Goal: Task Accomplishment & Management: Complete application form

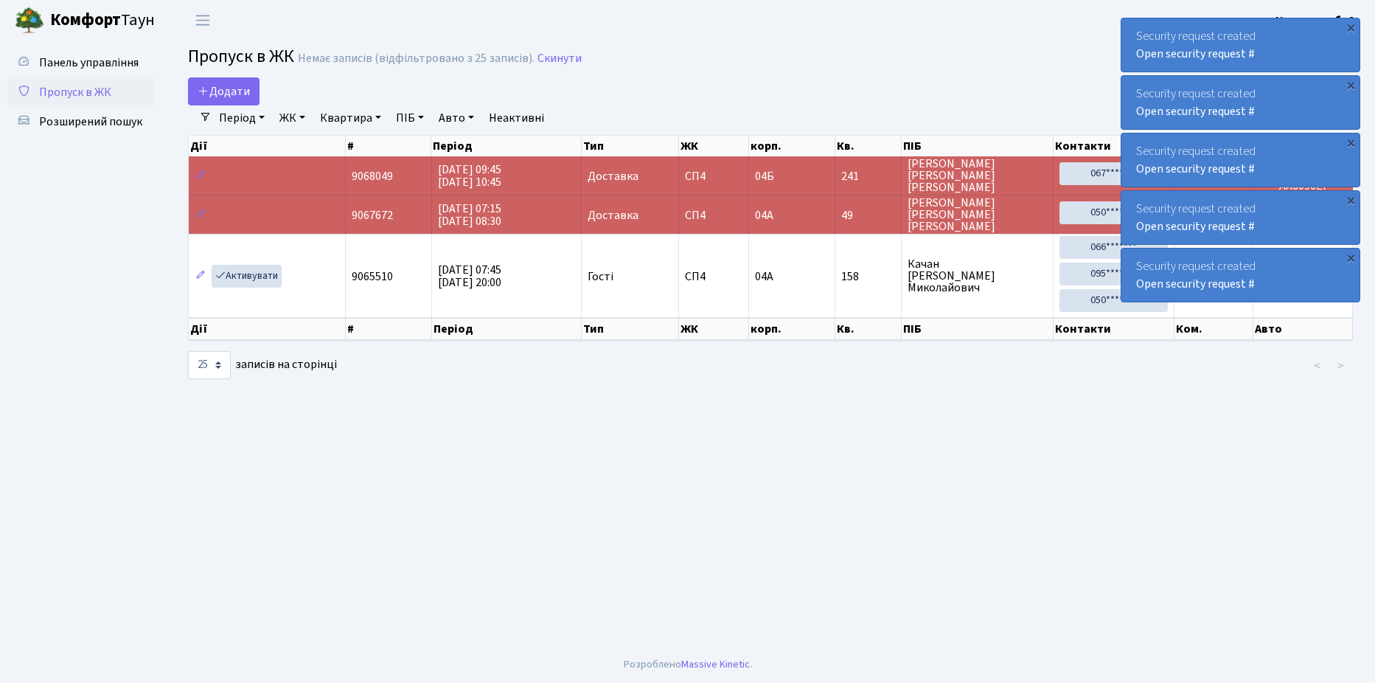
select select "25"
click at [92, 98] on span "Пропуск в ЖК" at bounding box center [75, 92] width 72 height 16
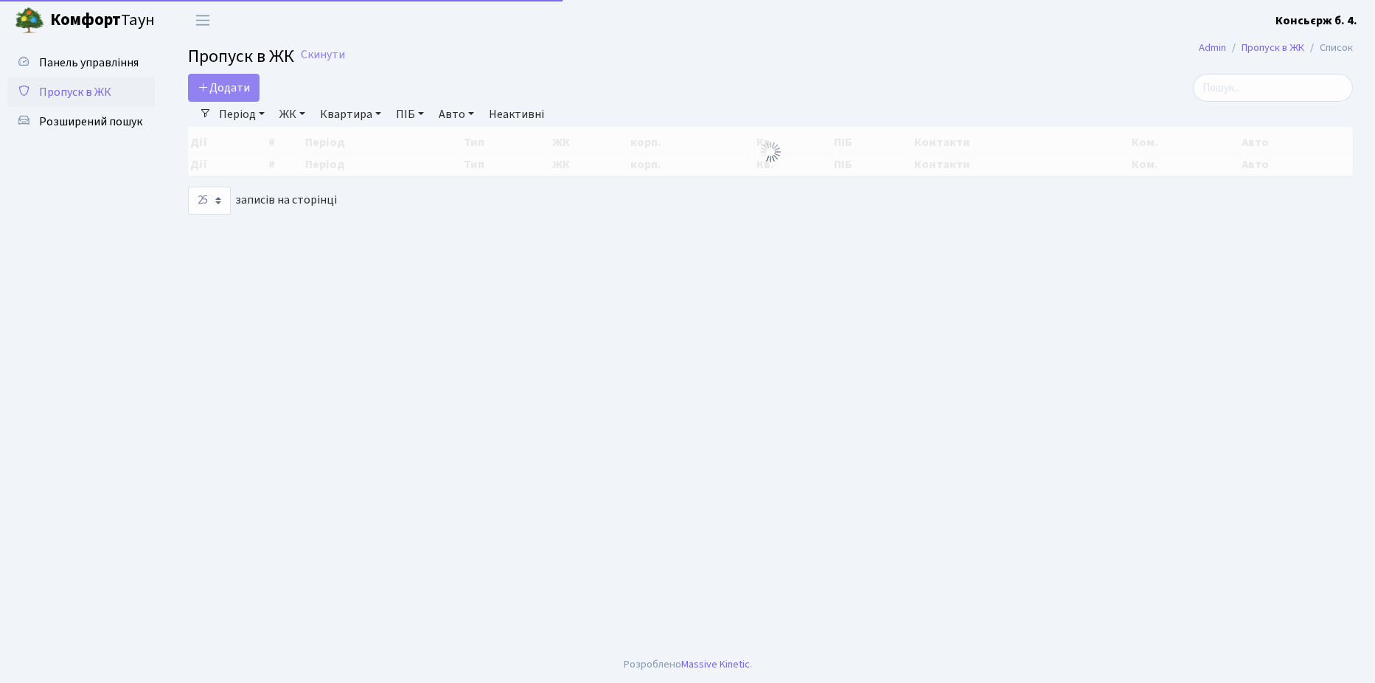
select select "25"
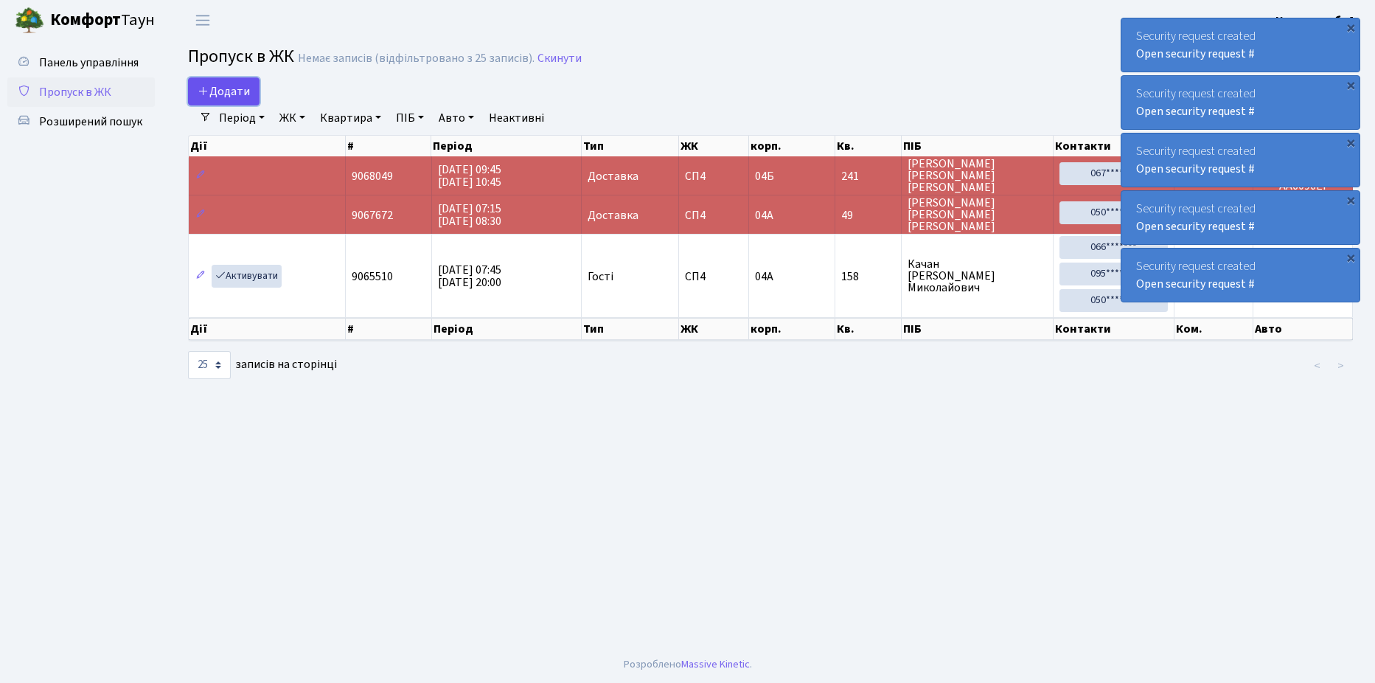
click at [235, 94] on span "Додати" at bounding box center [224, 91] width 52 height 16
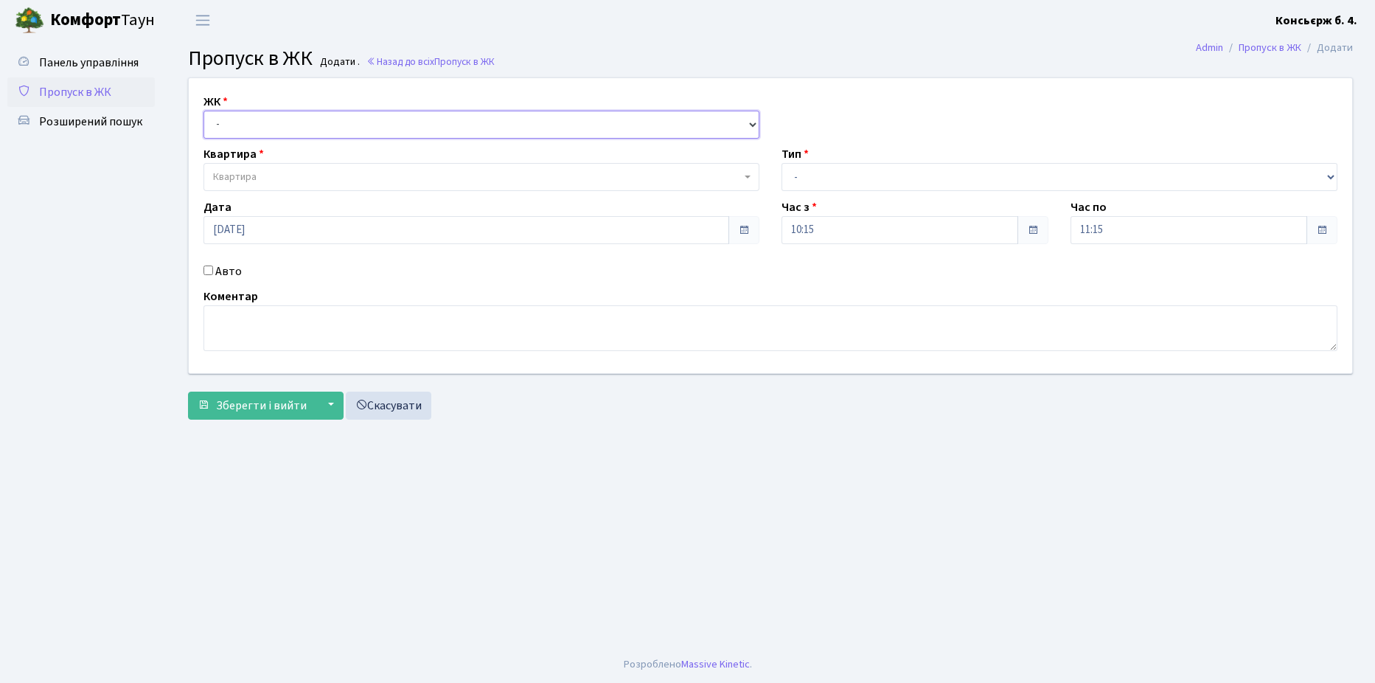
drag, startPoint x: 318, startPoint y: 125, endPoint x: 315, endPoint y: 141, distance: 15.8
click at [318, 125] on select "- СП4, Столичне шосе, 5" at bounding box center [482, 125] width 556 height 28
select select "325"
click at [204, 111] on select "- СП4, Столичне шосе, 5" at bounding box center [482, 125] width 556 height 28
select select
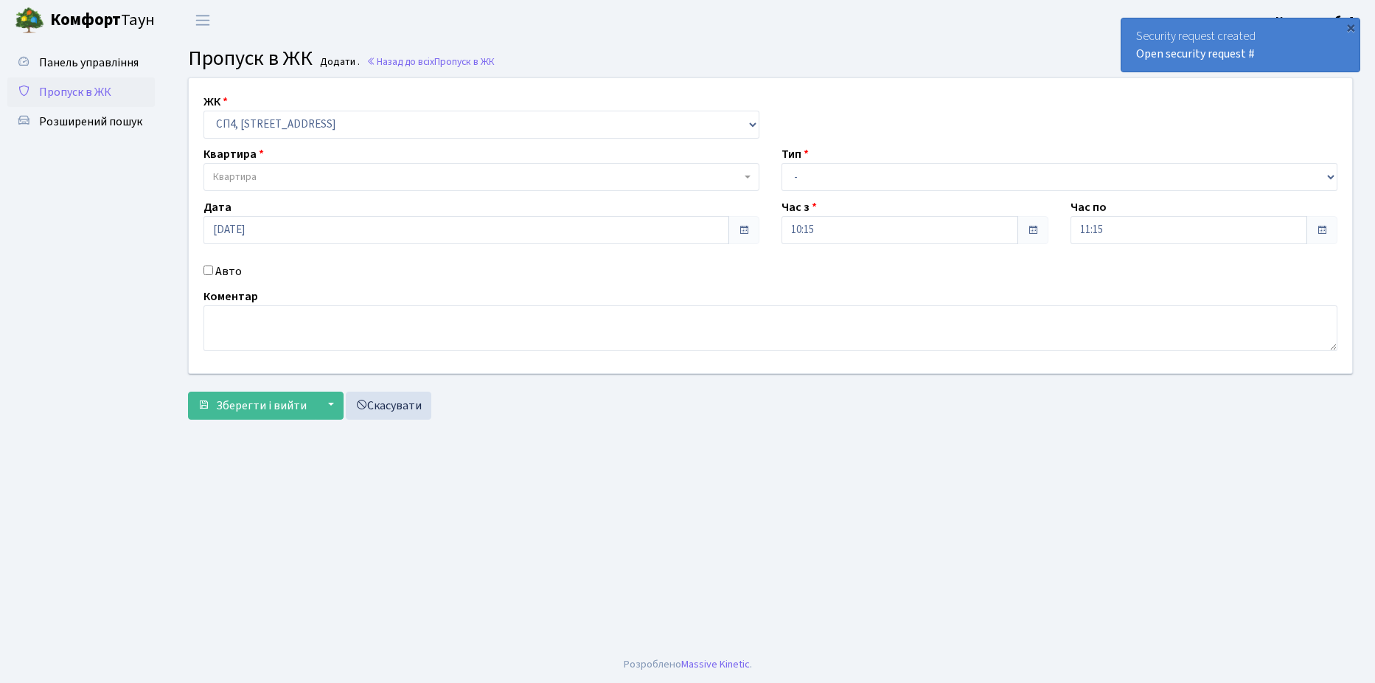
click at [306, 167] on span "Квартира" at bounding box center [482, 177] width 556 height 28
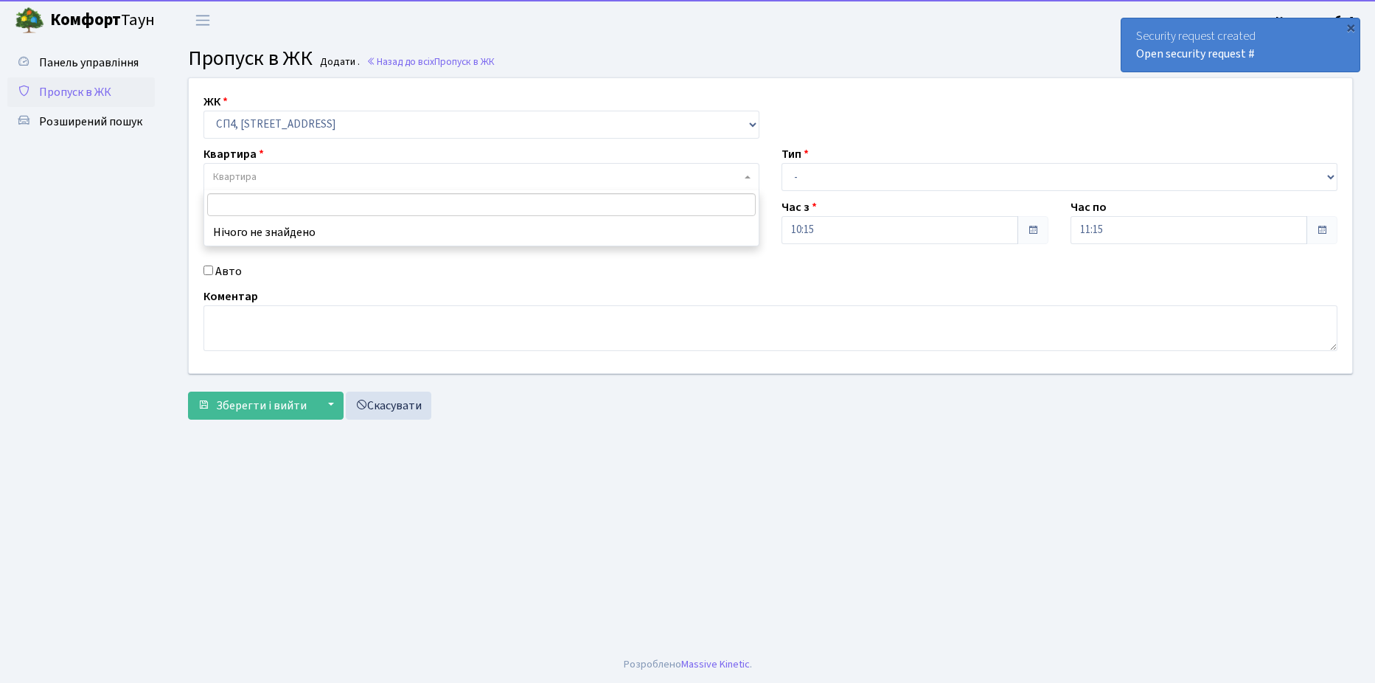
type input "5"
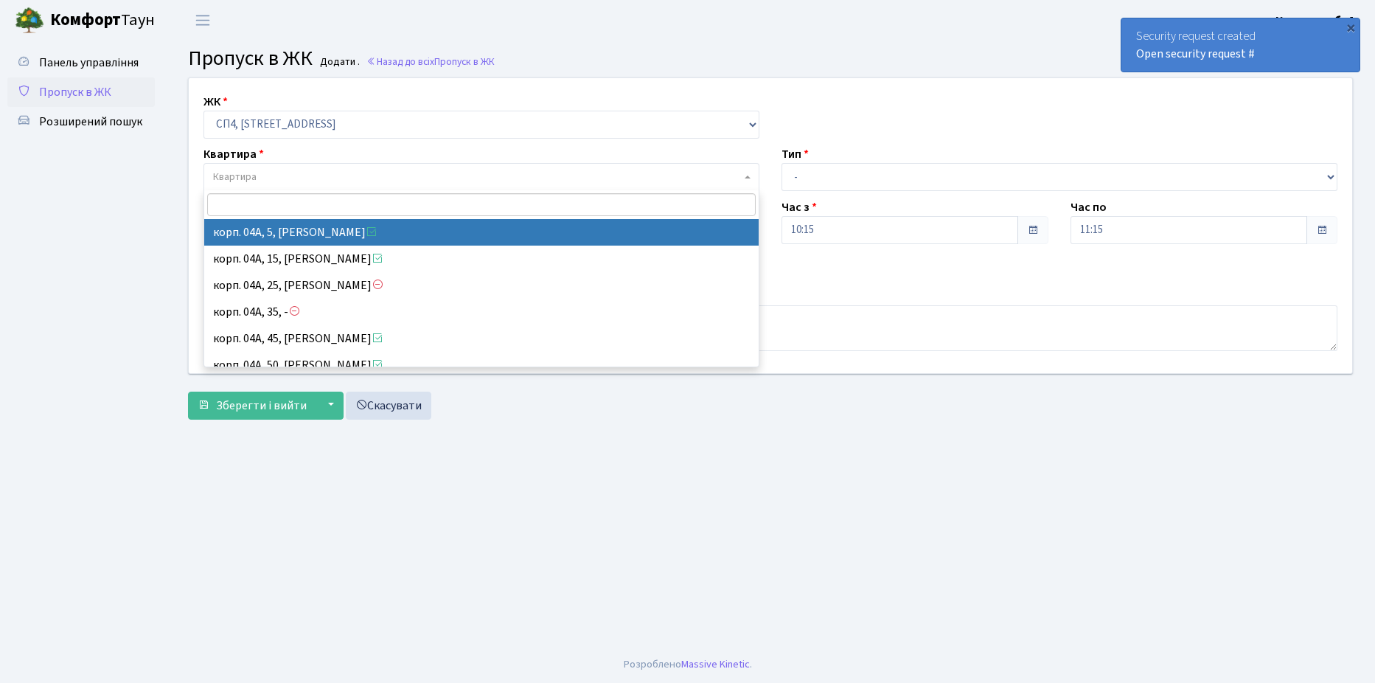
select select "21033"
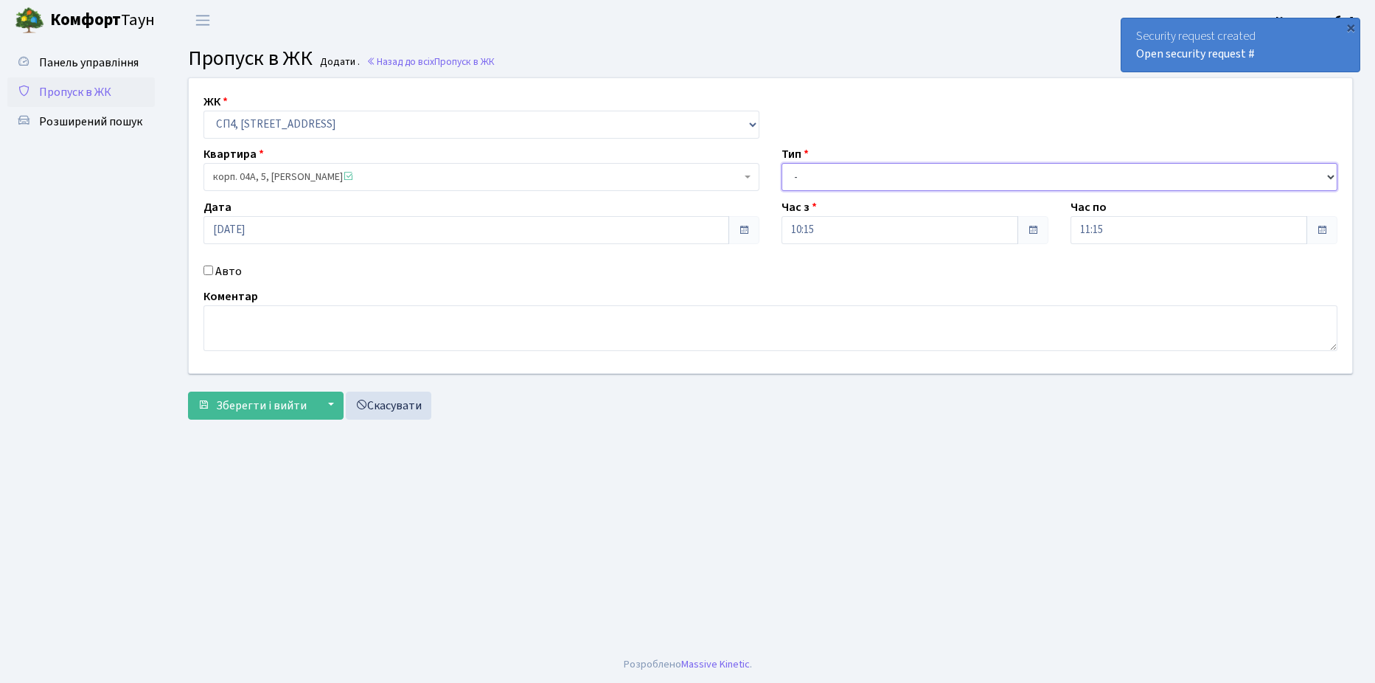
drag, startPoint x: 920, startPoint y: 164, endPoint x: 911, endPoint y: 173, distance: 12.5
click at [920, 164] on select "- Доставка Таксі Гості Сервіс" at bounding box center [1060, 177] width 556 height 28
select select "1"
click at [782, 163] on select "- Доставка Таксі Гості Сервіс" at bounding box center [1060, 177] width 556 height 28
click at [204, 267] on input "Авто" at bounding box center [209, 270] width 10 height 10
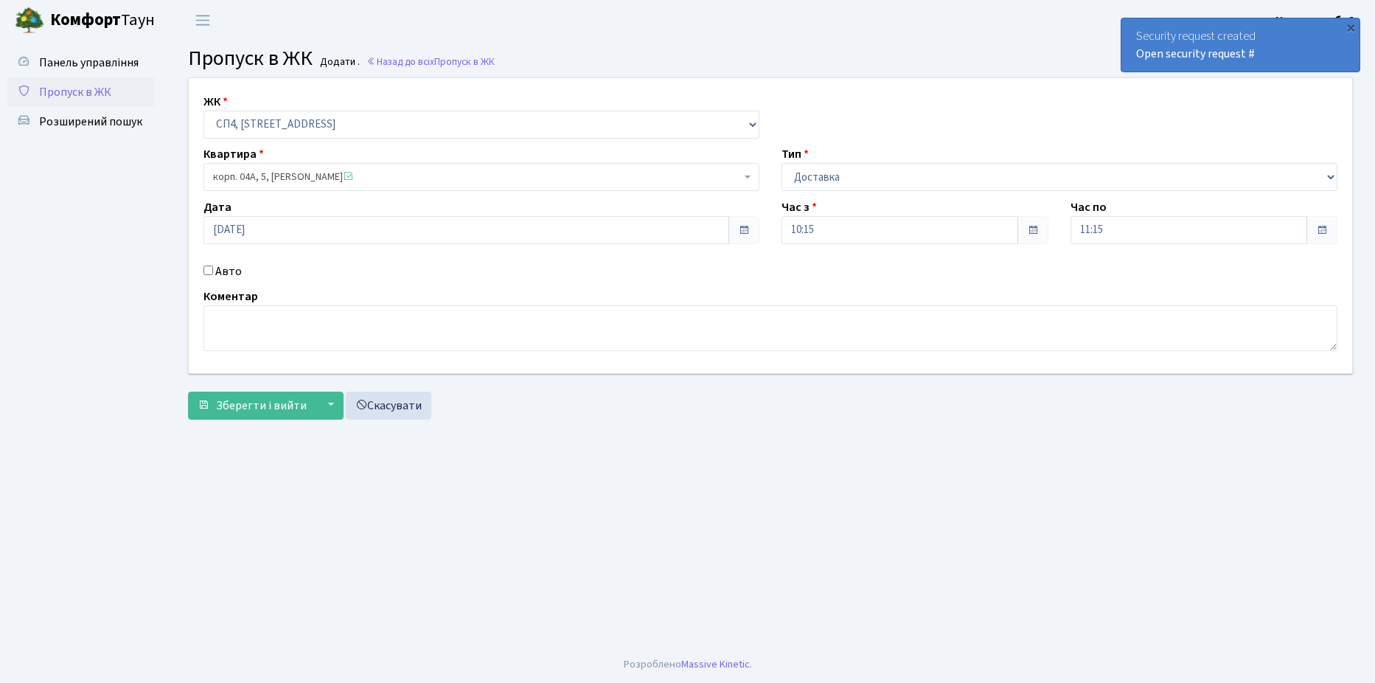
checkbox input "true"
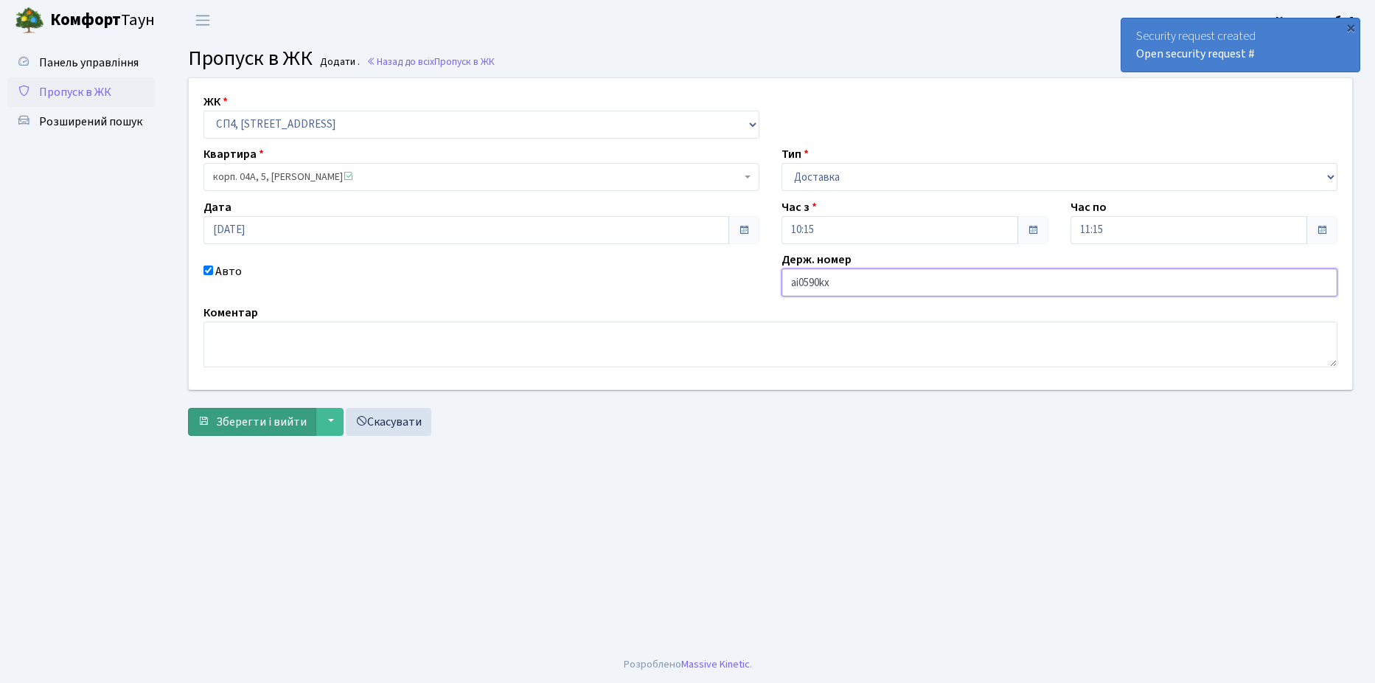
type input "ai0590kx"
click at [251, 423] on span "Зберегти і вийти" at bounding box center [261, 422] width 91 height 16
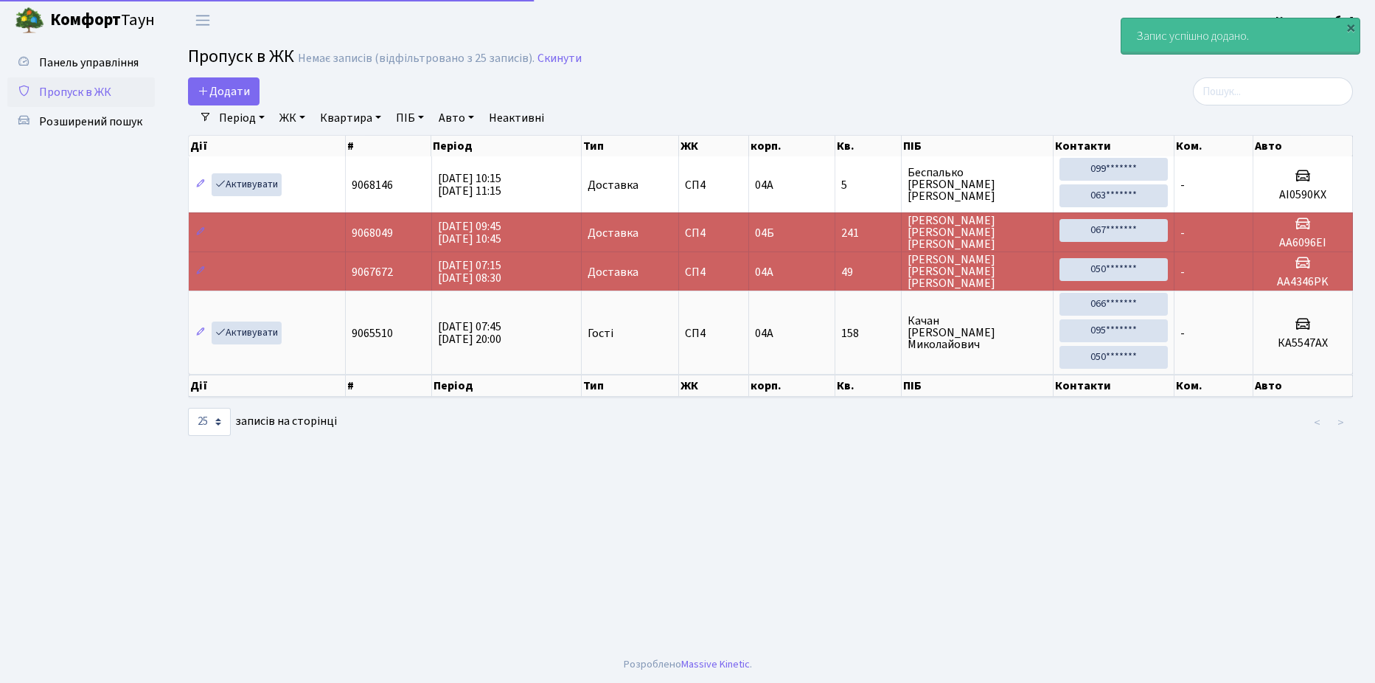
select select "25"
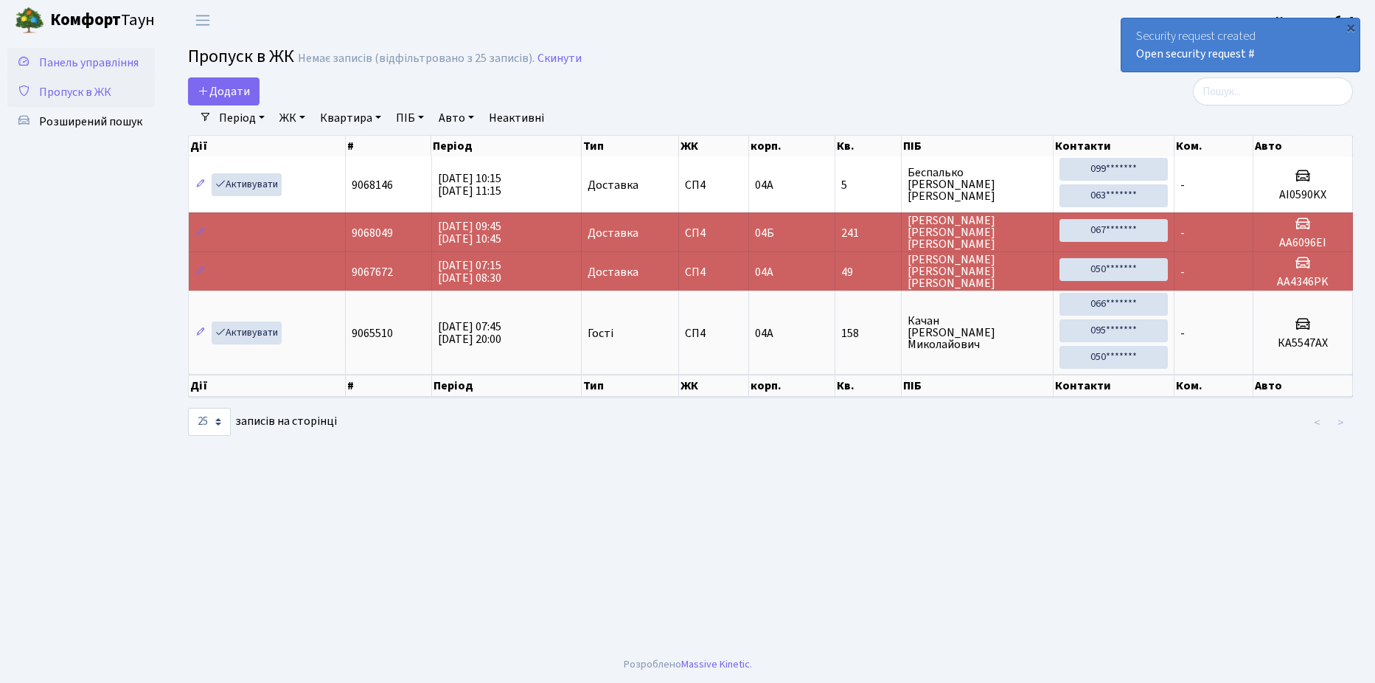
click at [105, 75] on link "Панель управління" at bounding box center [80, 62] width 147 height 29
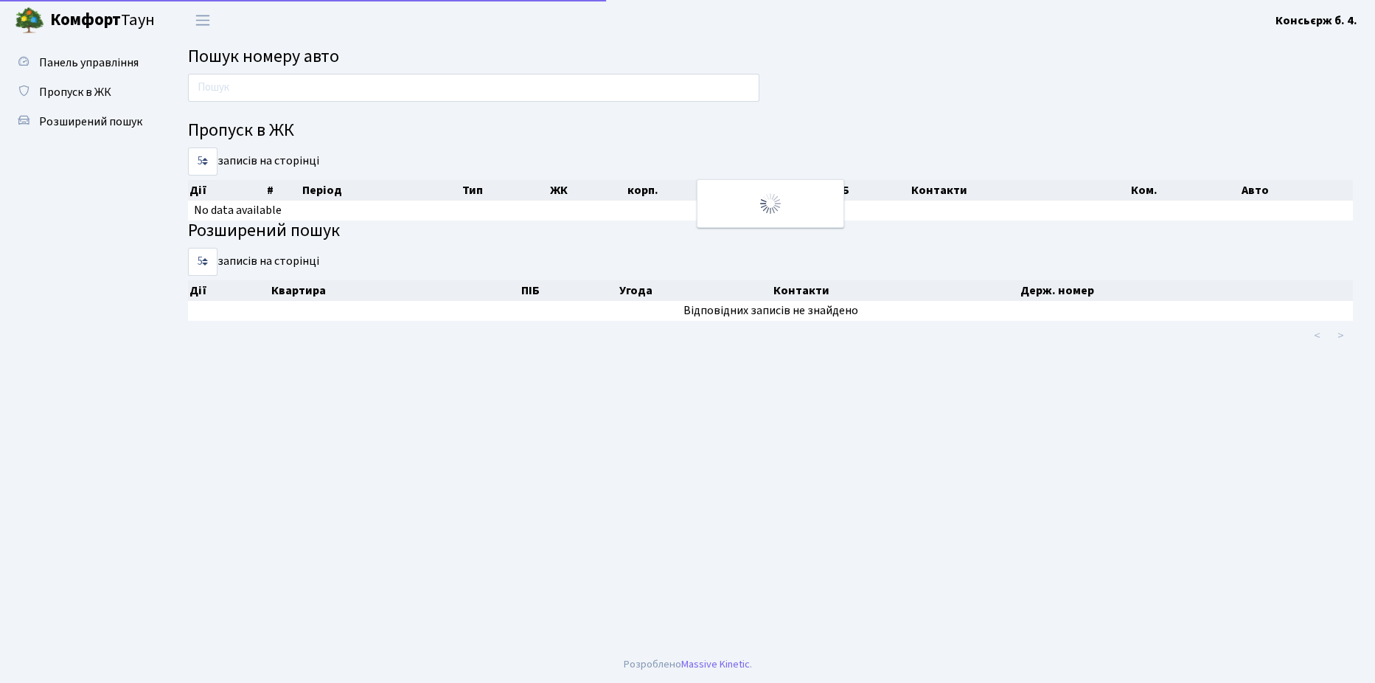
click at [76, 80] on link "Пропуск в ЖК" at bounding box center [80, 91] width 147 height 29
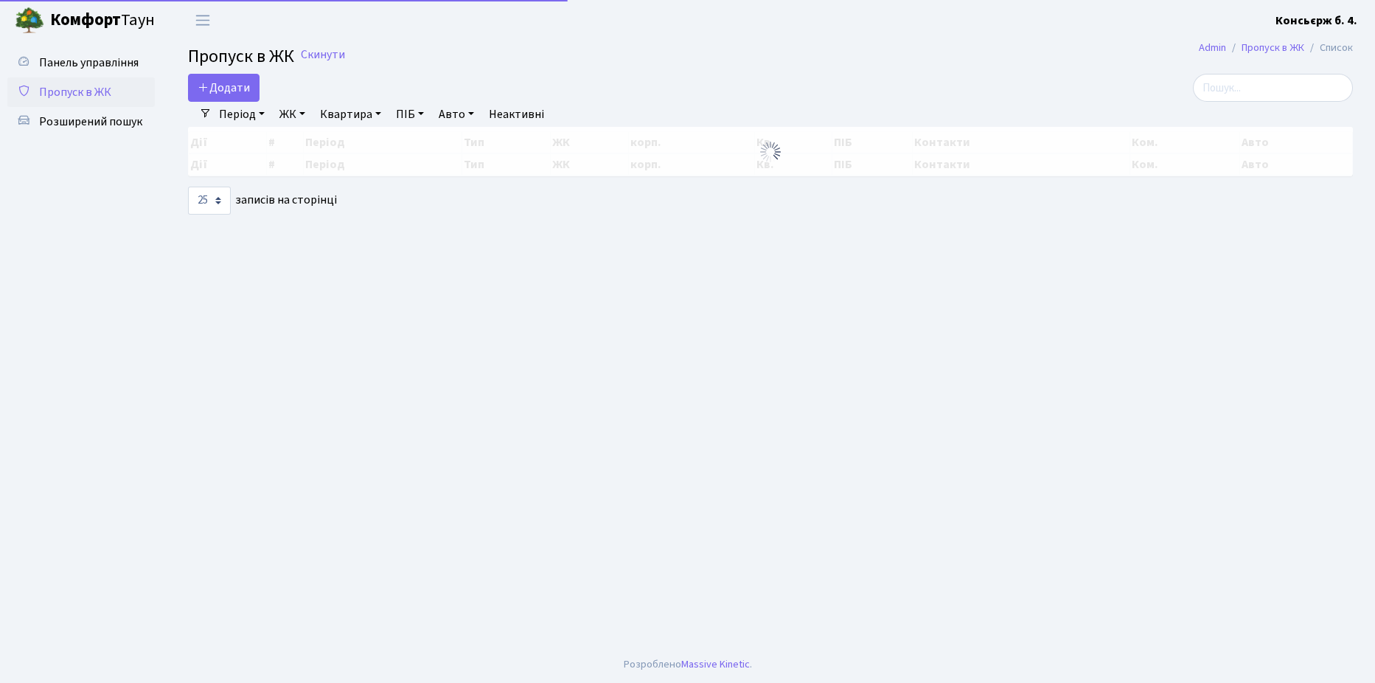
select select "25"
